Goal: Information Seeking & Learning: Learn about a topic

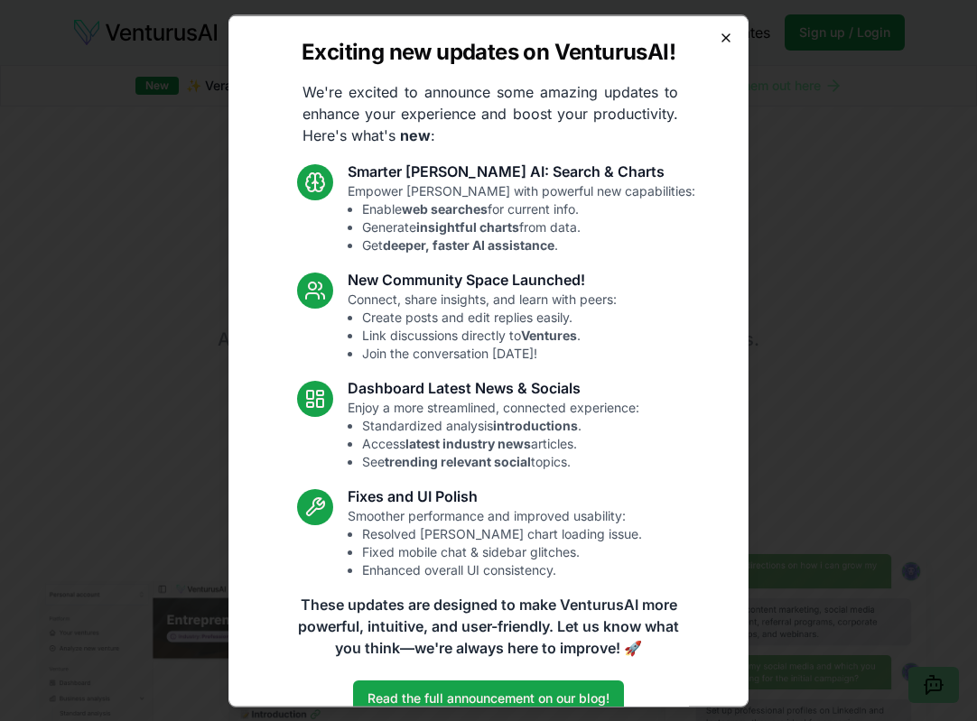
click at [724, 35] on icon "button" at bounding box center [725, 36] width 7 height 7
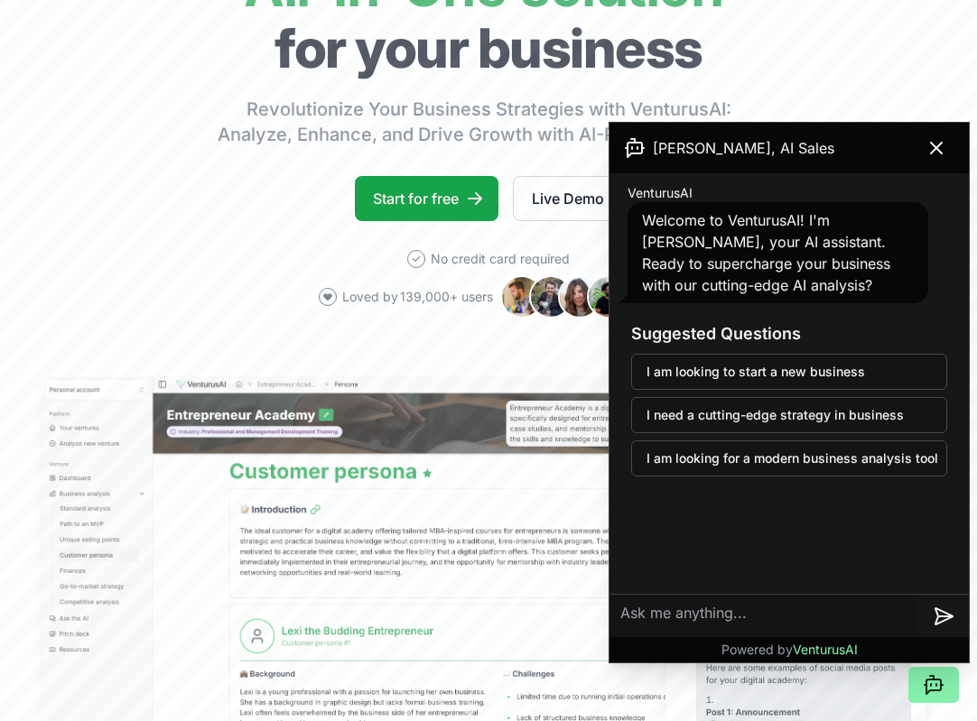
scroll to position [171, 0]
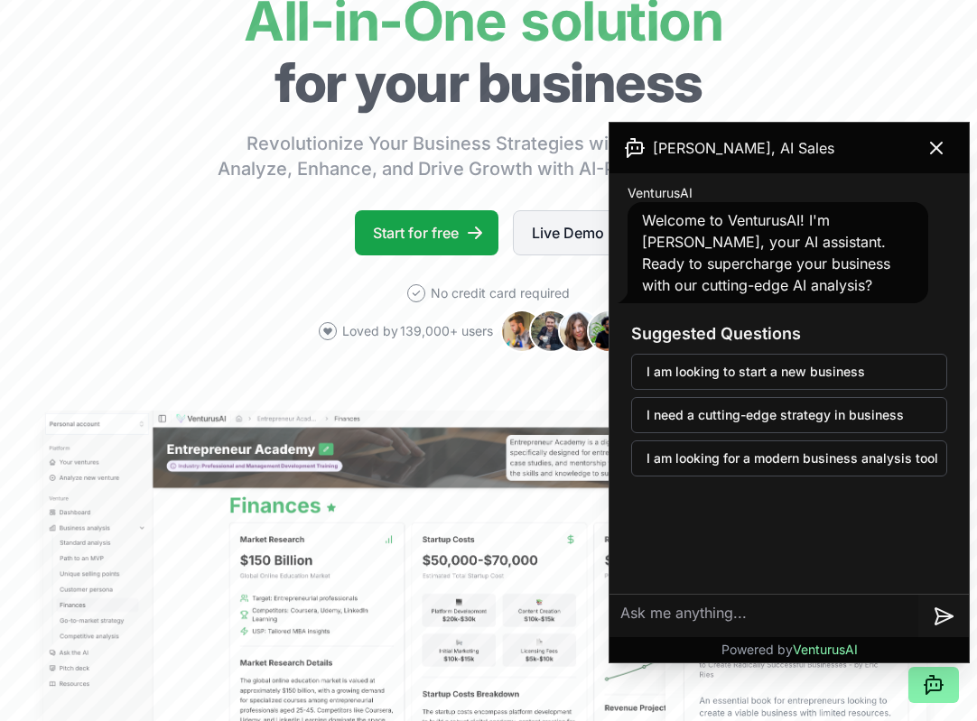
click at [572, 229] on link "Live Demo" at bounding box center [568, 232] width 110 height 45
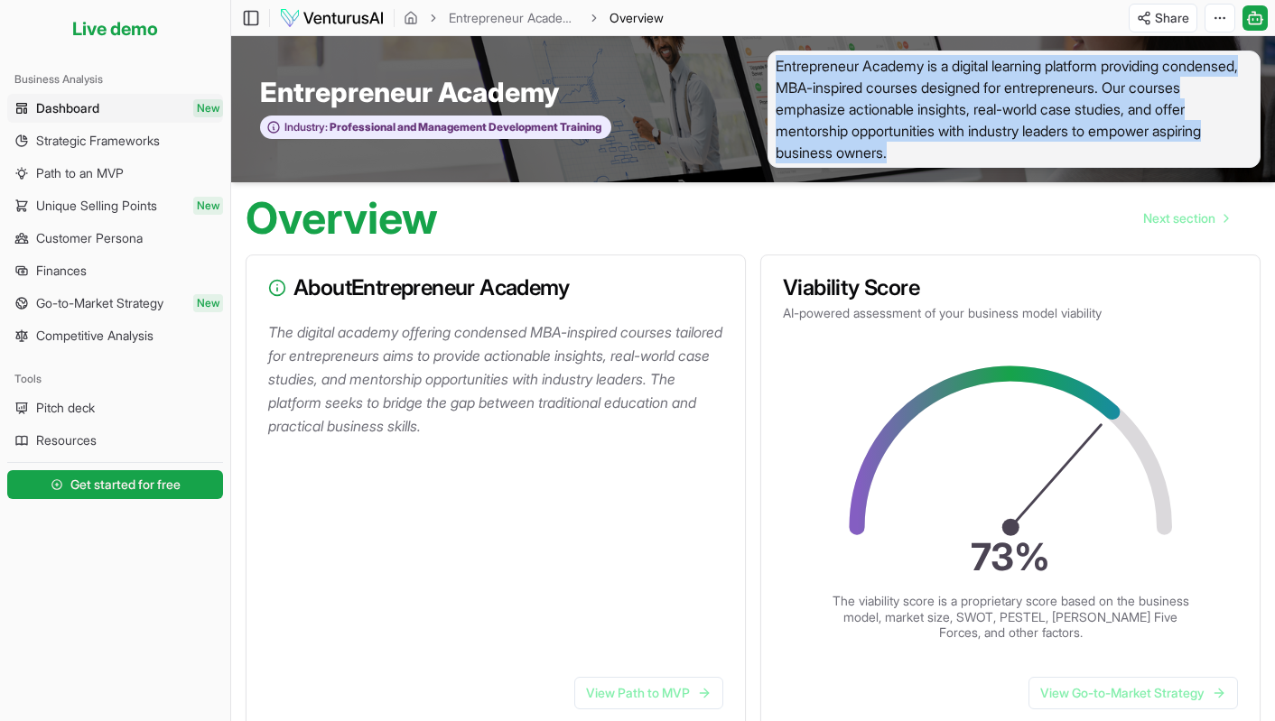
drag, startPoint x: 776, startPoint y: 65, endPoint x: 1002, endPoint y: 149, distance: 240.8
click at [976, 149] on span "Entrepreneur Academy is a digital learning platform providing condensed, MBA-in…" at bounding box center [1013, 109] width 493 height 117
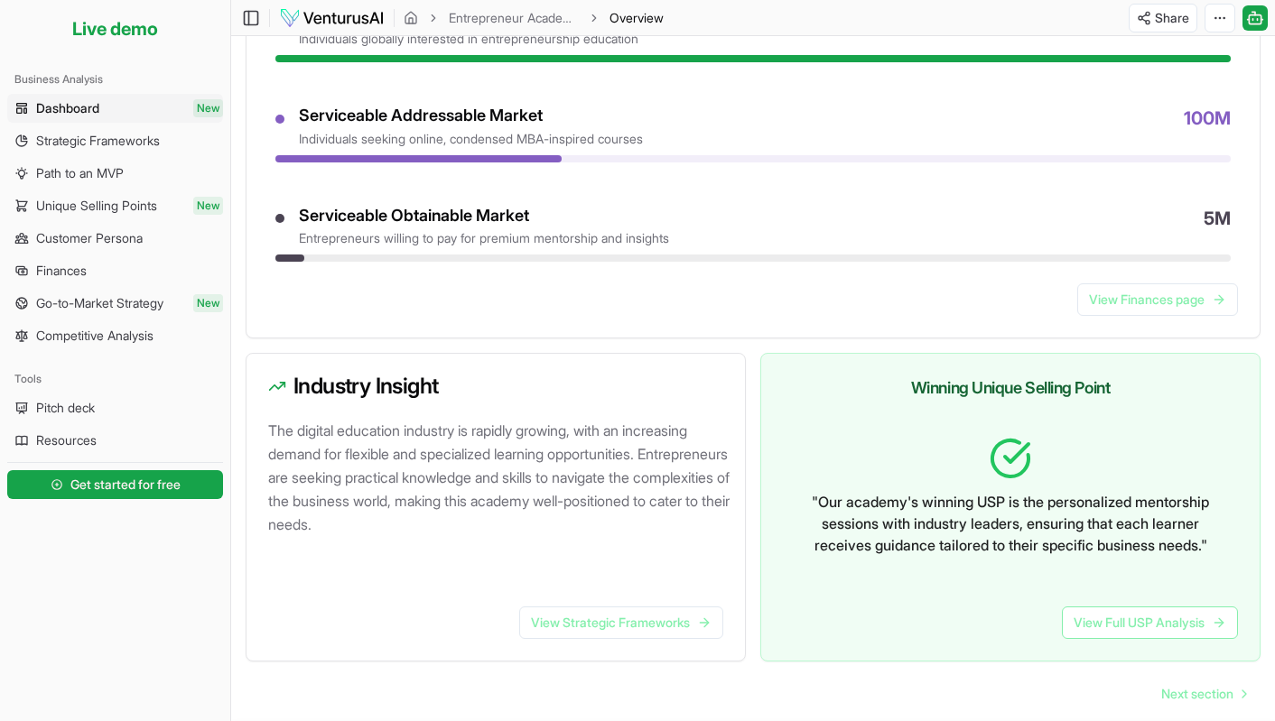
scroll to position [844, 0]
click at [44, 408] on span "Pitch deck" at bounding box center [65, 408] width 59 height 18
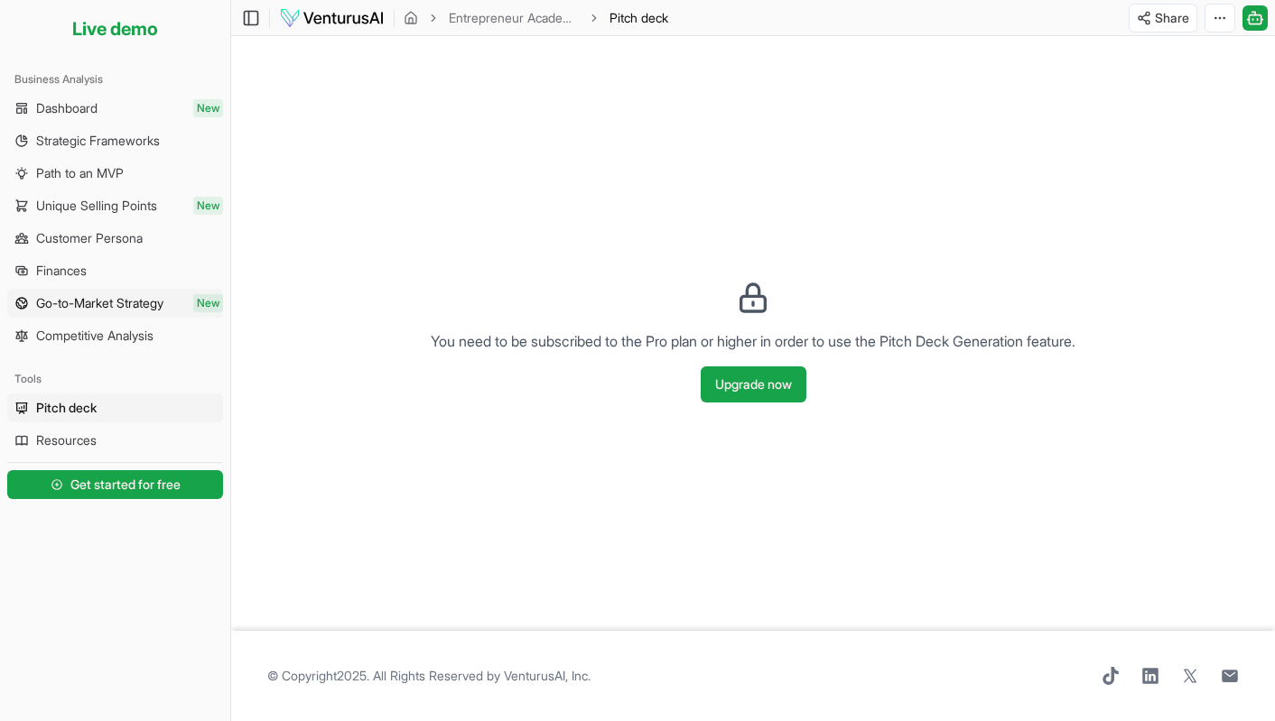
click at [96, 299] on span "Go-to-Market Strategy" at bounding box center [99, 303] width 127 height 18
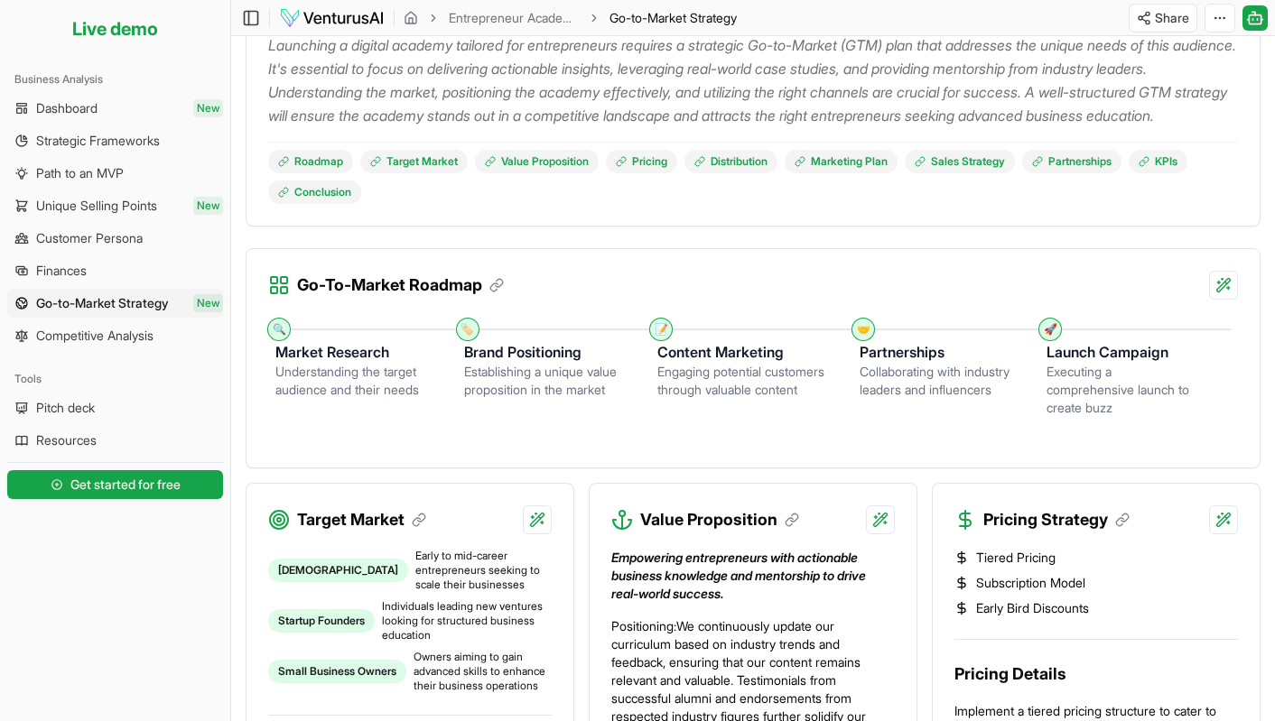
scroll to position [302, 0]
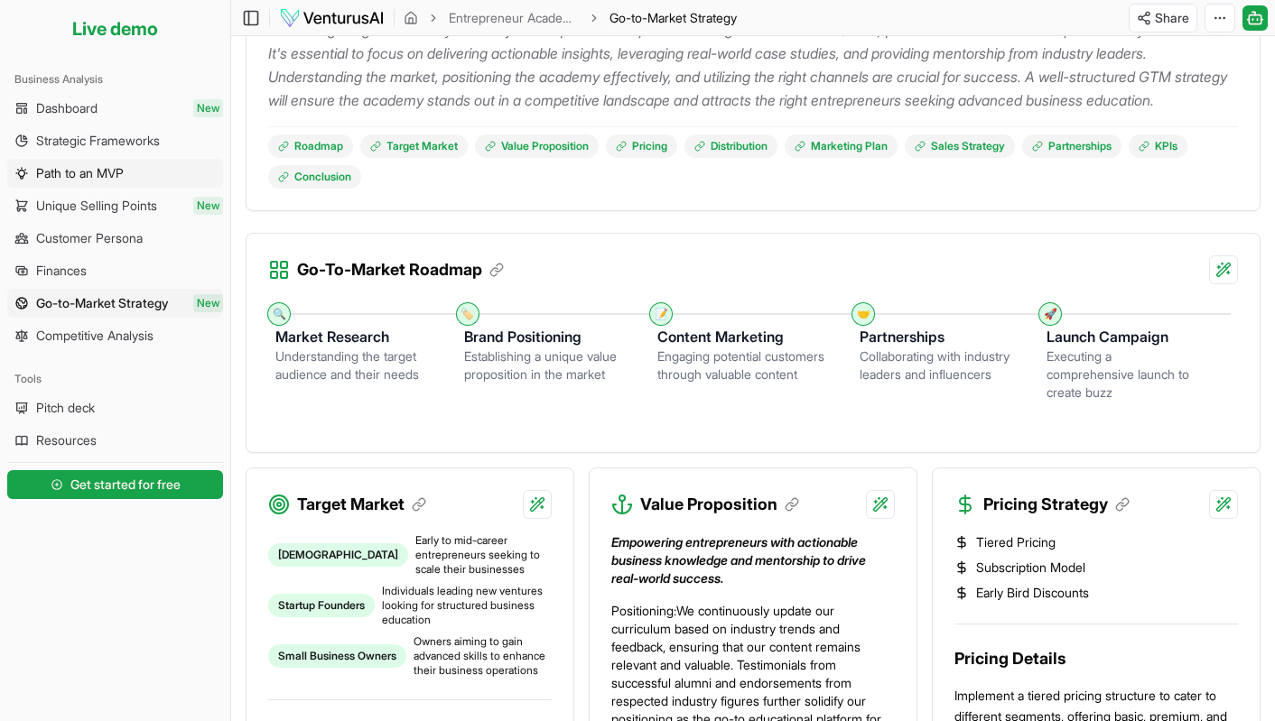
click at [83, 170] on span "Path to an MVP" at bounding box center [80, 173] width 88 height 18
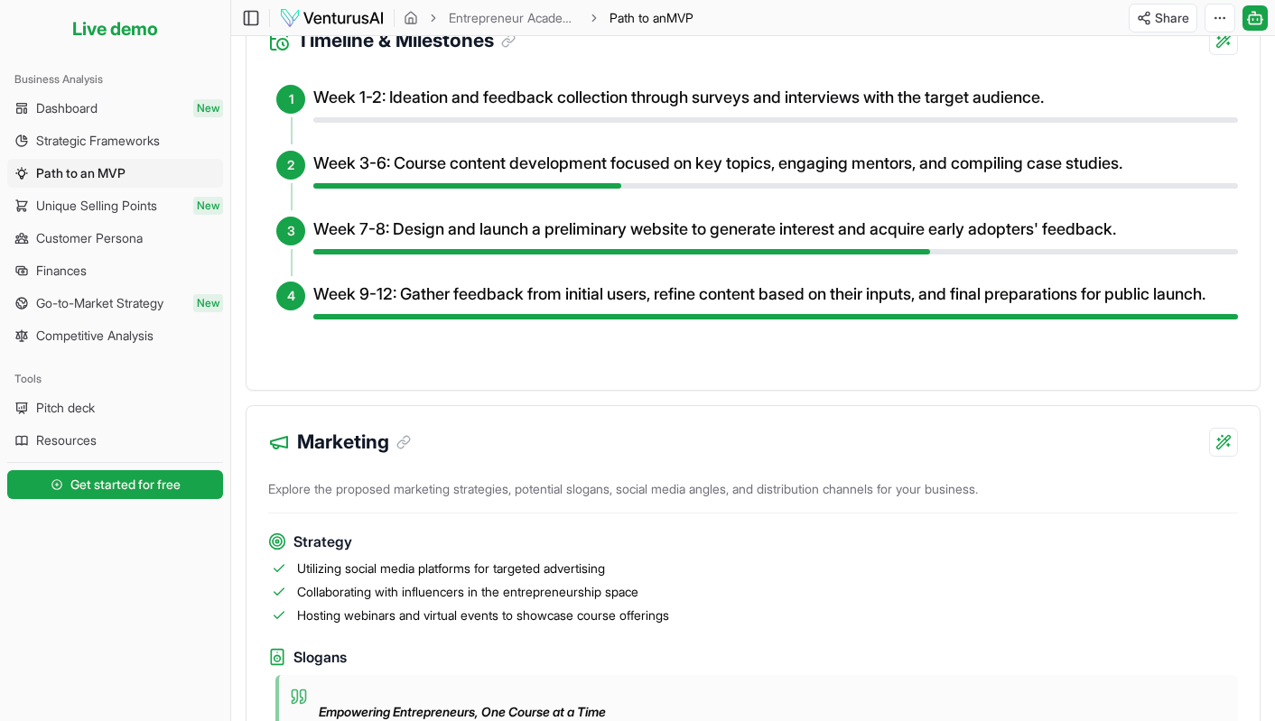
scroll to position [906, 0]
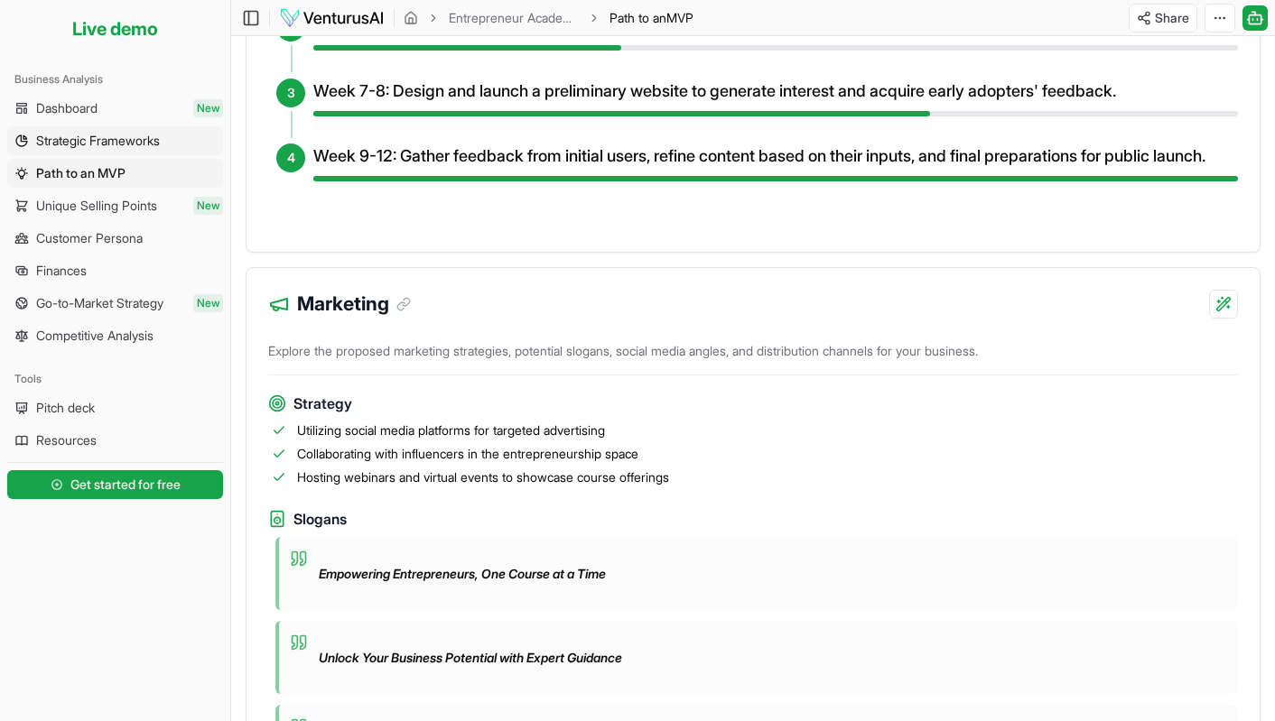
click at [77, 140] on span "Strategic Frameworks" at bounding box center [98, 141] width 124 height 18
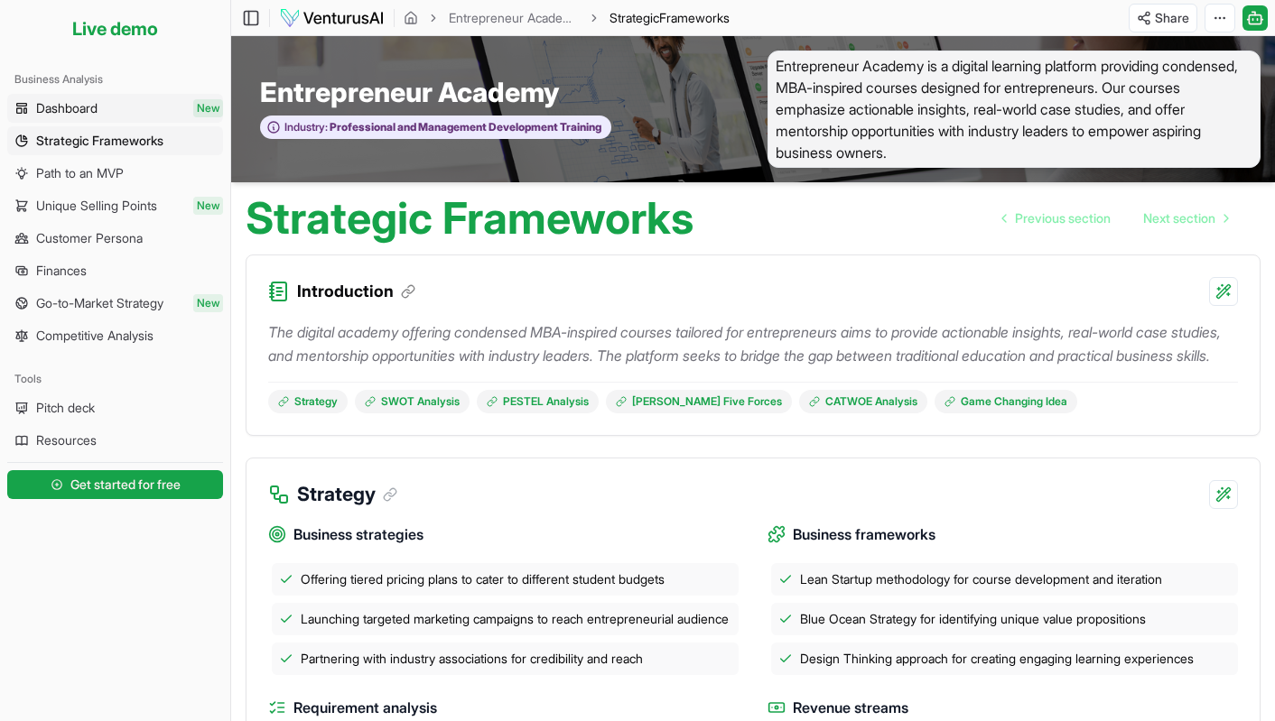
click at [110, 100] on link "Dashboard New" at bounding box center [115, 108] width 216 height 29
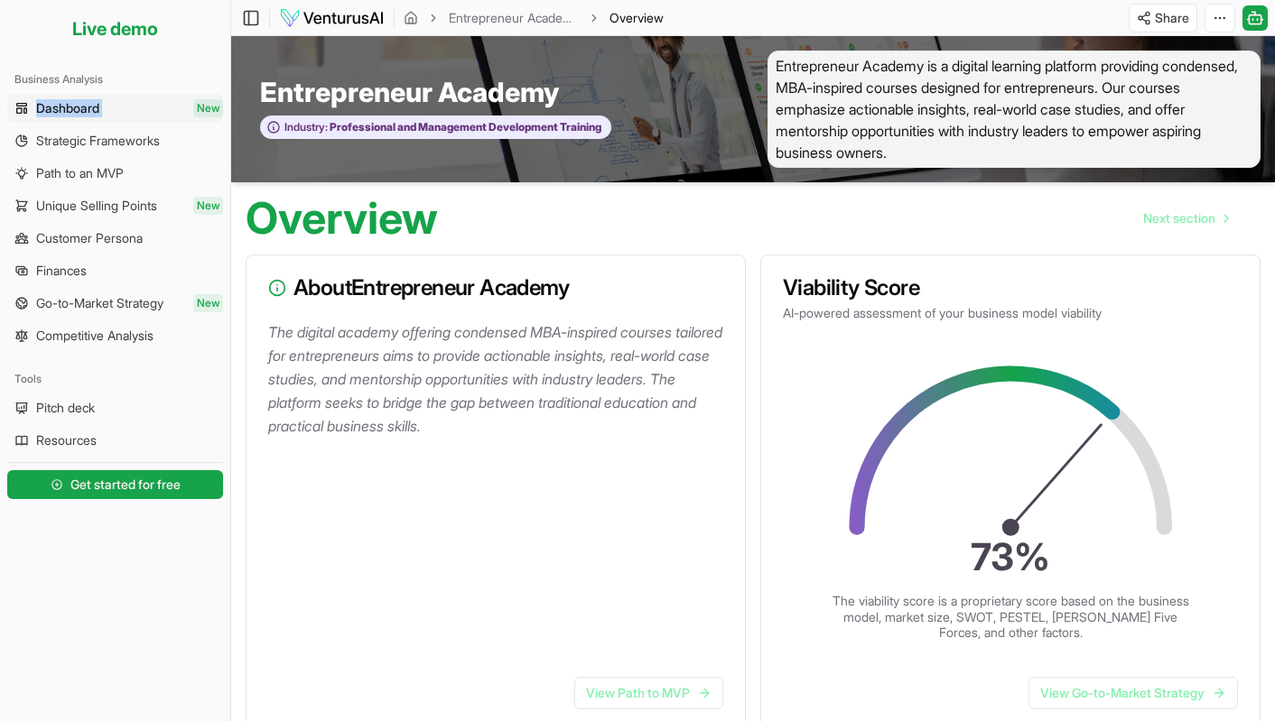
click at [170, 94] on div "Business Analysis Dashboard New Strategic Frameworks Path to an MVP Unique Sell…" at bounding box center [115, 208] width 230 height 300
click at [976, 15] on rect at bounding box center [1255, 18] width 12 height 9
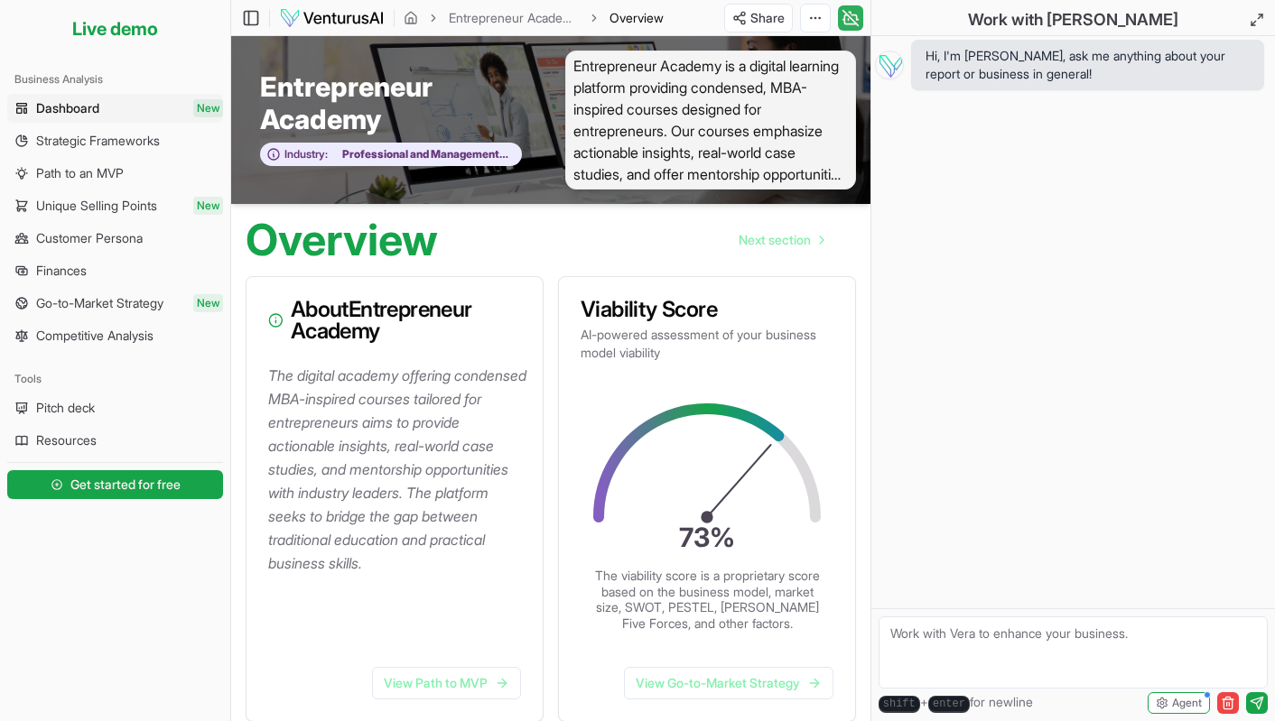
click at [951, 664] on textarea at bounding box center [1072, 653] width 389 height 72
click at [771, 241] on span "Next section" at bounding box center [775, 240] width 72 height 18
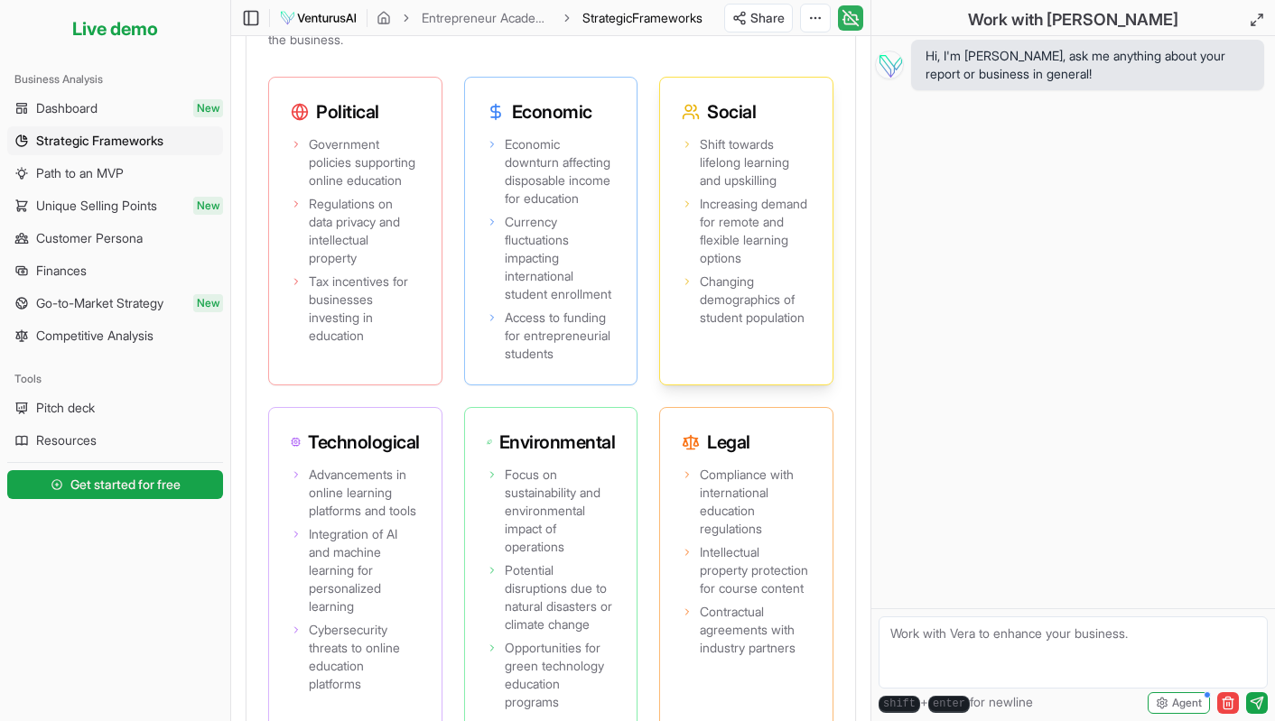
scroll to position [1823, 0]
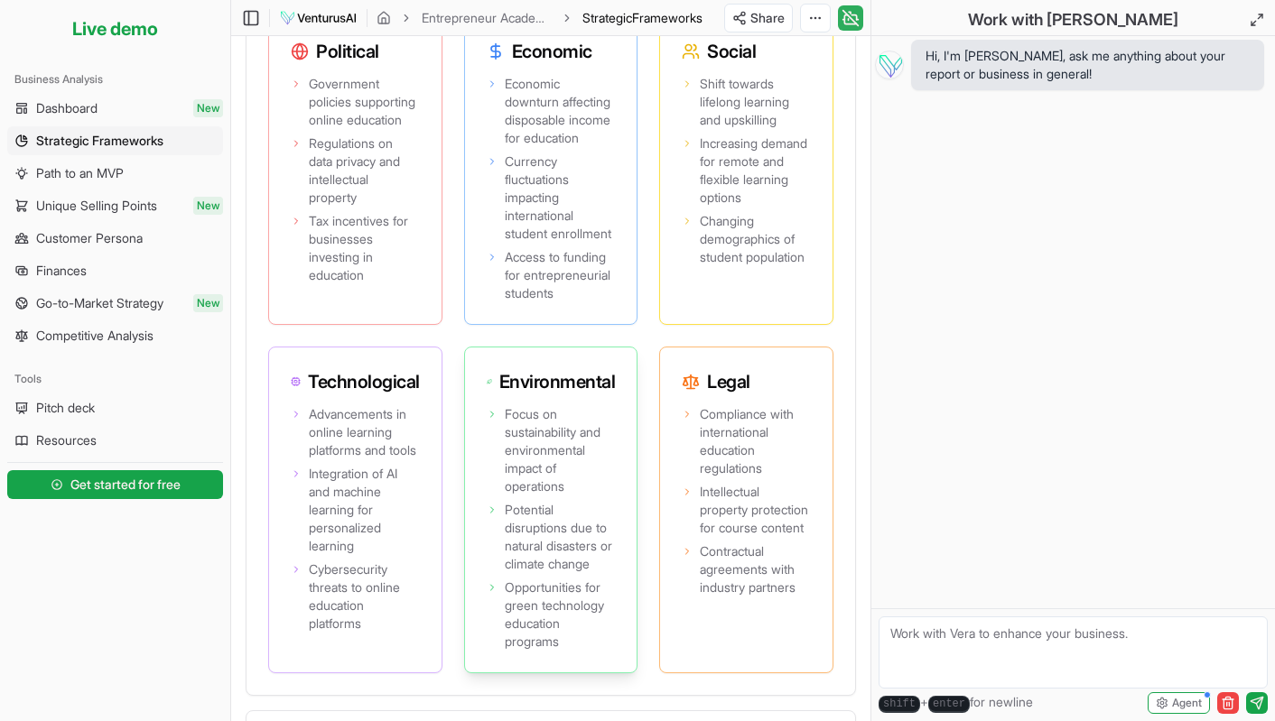
click at [492, 412] on icon at bounding box center [491, 414] width 3 height 5
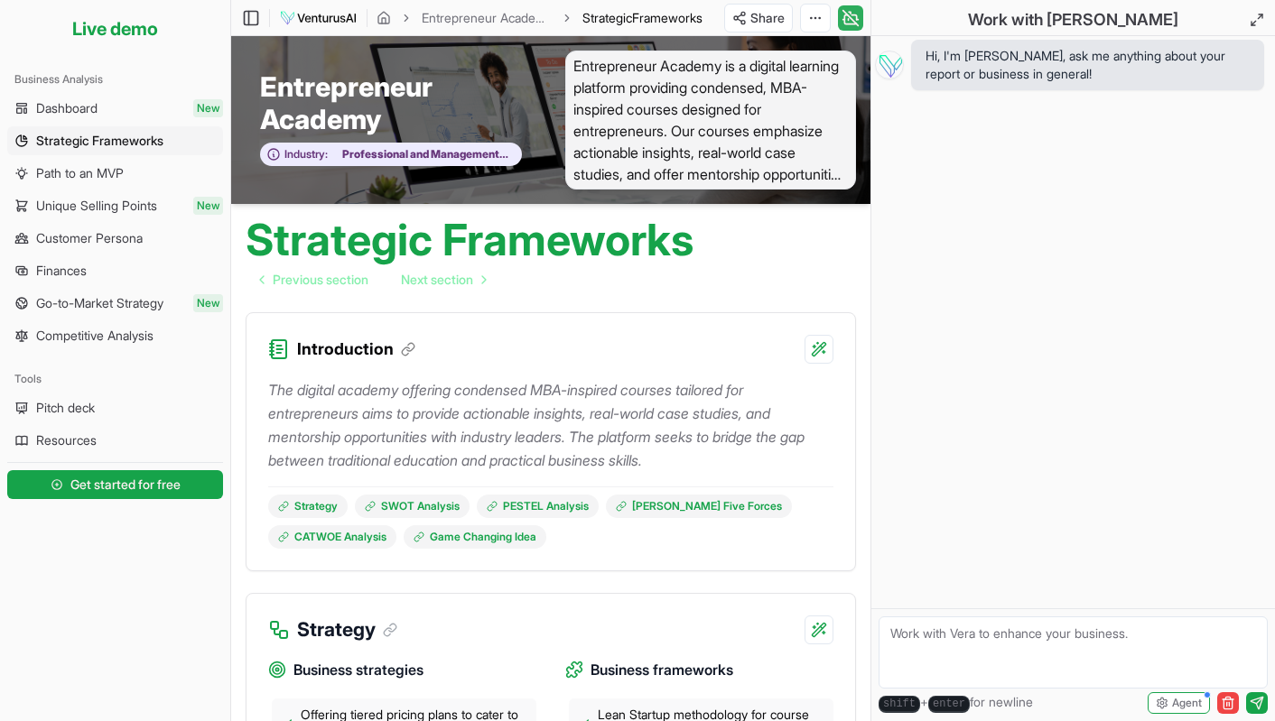
scroll to position [0, 0]
click at [88, 265] on link "Finances" at bounding box center [115, 270] width 216 height 29
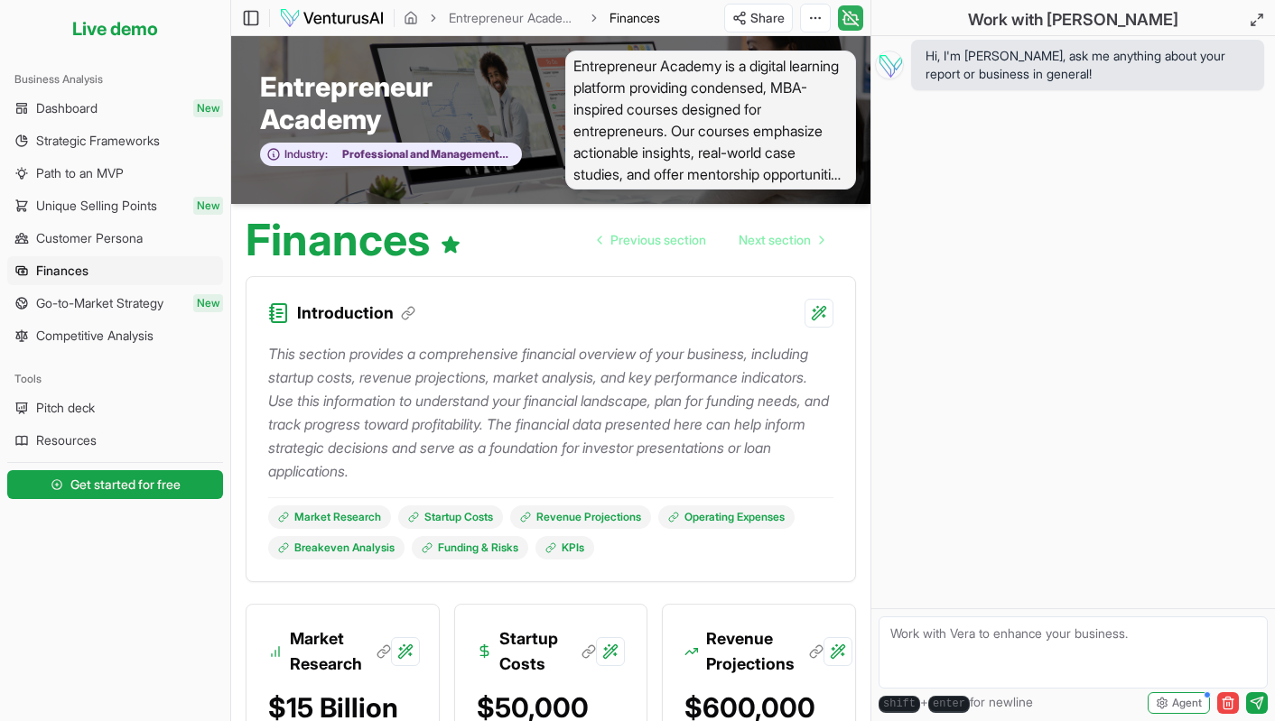
click at [95, 32] on li "Live demo" at bounding box center [115, 28] width 216 height 43
click at [80, 101] on span "Dashboard" at bounding box center [66, 108] width 61 height 18
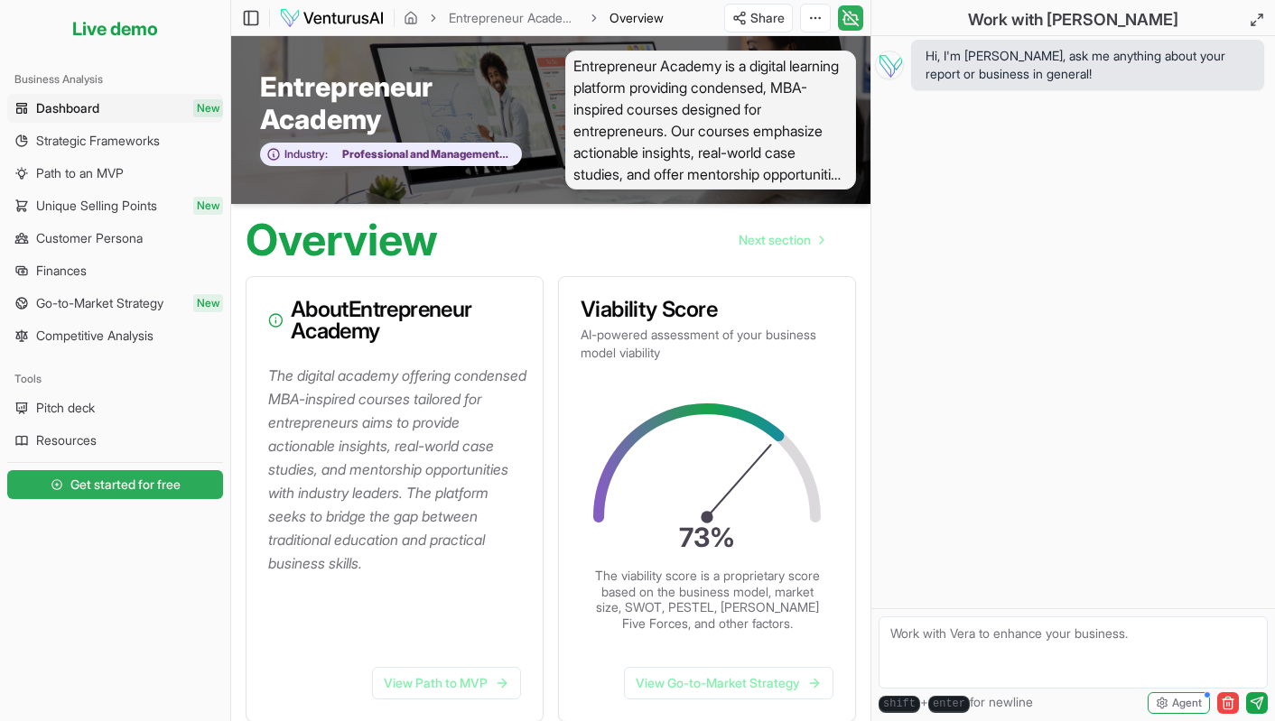
click at [191, 493] on link "Get started for free" at bounding box center [115, 485] width 216 height 36
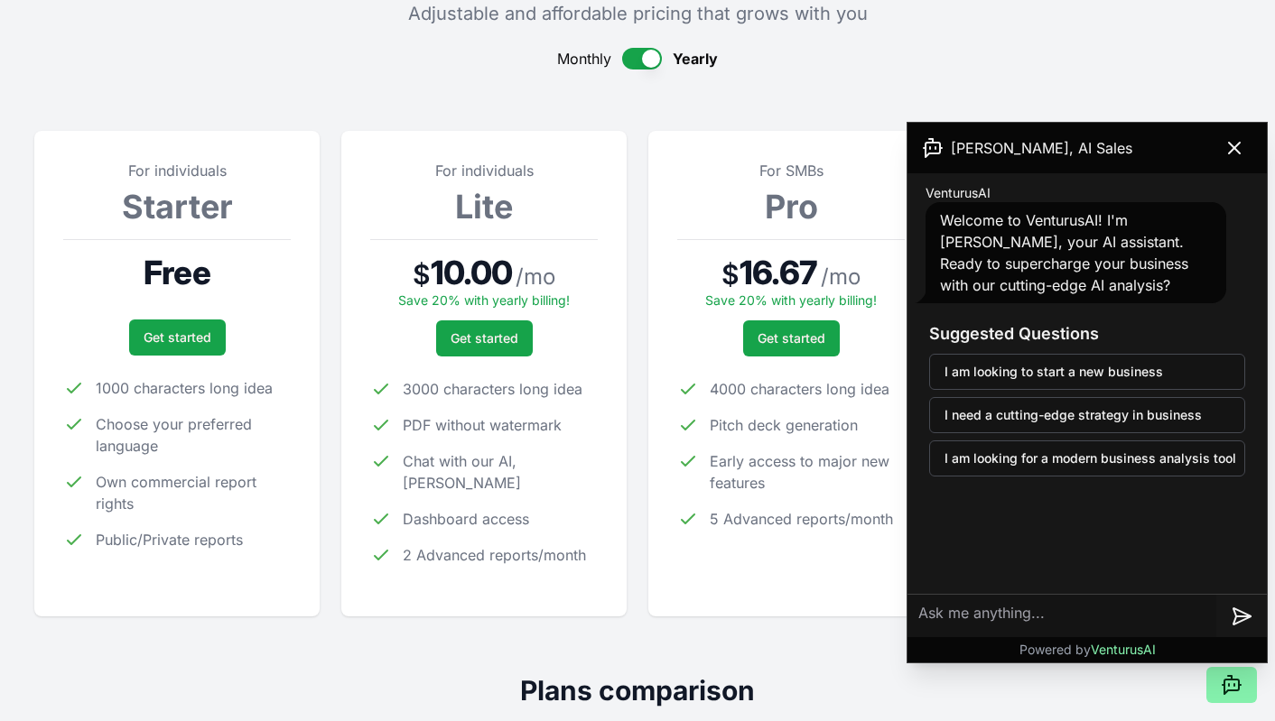
scroll to position [164, 0]
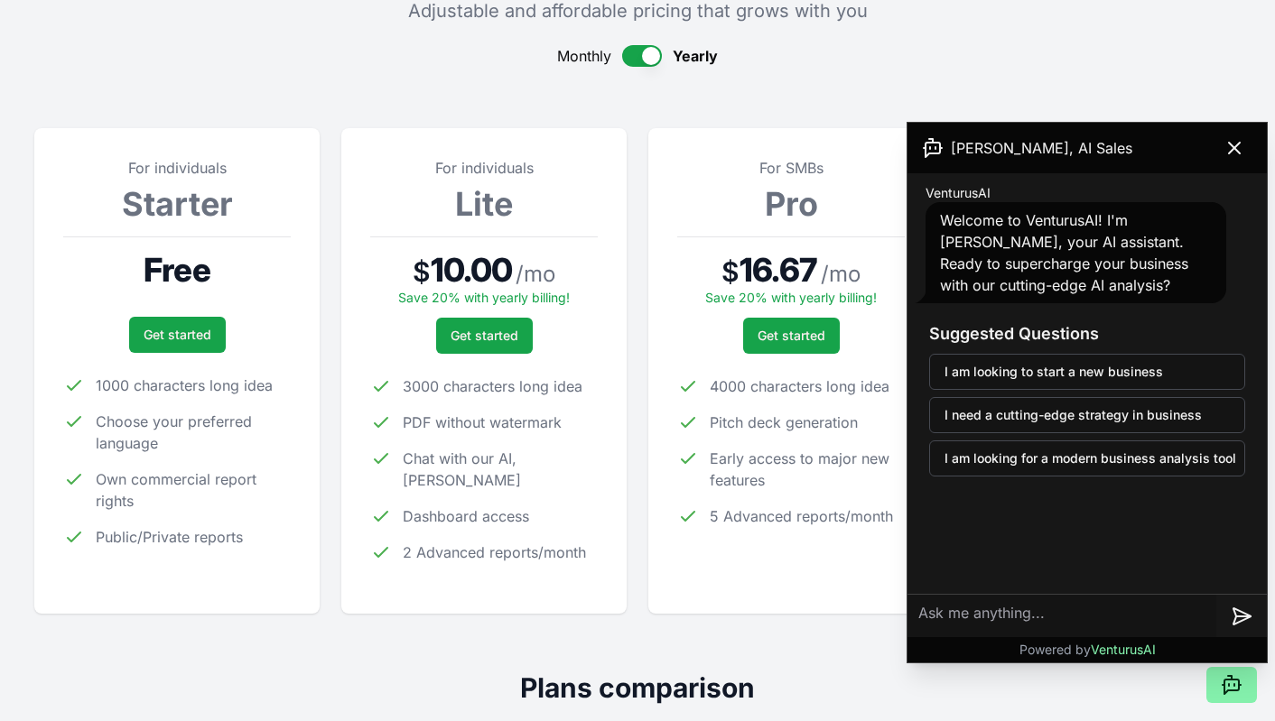
click at [976, 146] on button at bounding box center [1234, 148] width 51 height 36
